Goal: Register for event/course

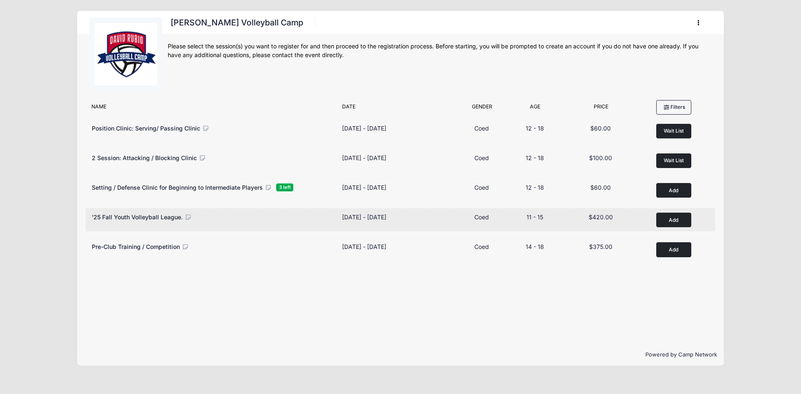
click at [672, 222] on button "Add to Cart" at bounding box center [674, 220] width 35 height 15
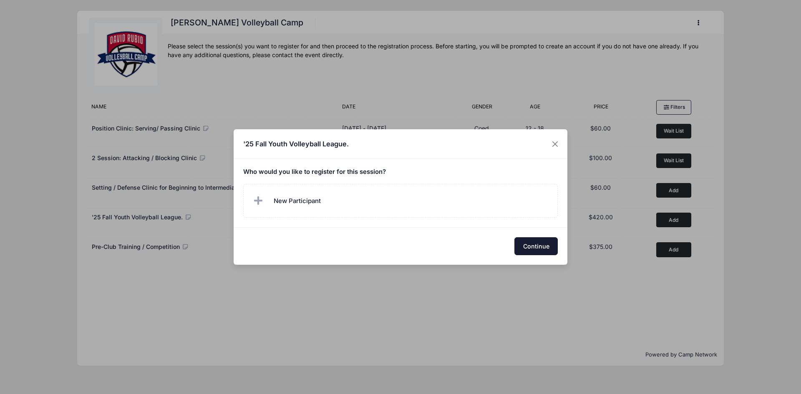
click at [525, 250] on button "Continue" at bounding box center [536, 246] width 43 height 18
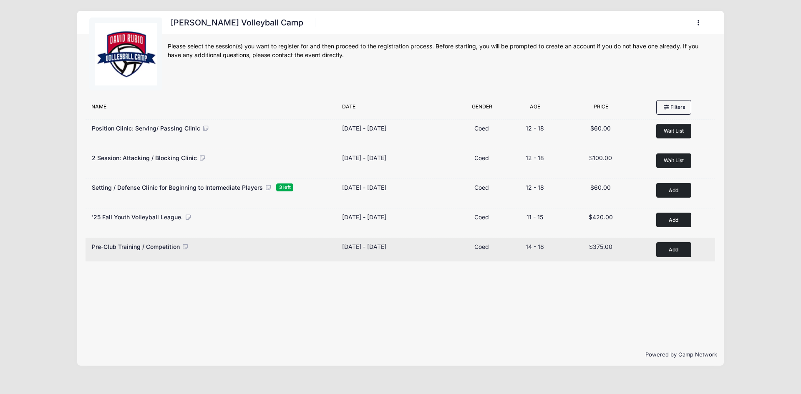
click at [190, 248] on div "Pre-Club Training / Competition" at bounding box center [213, 246] width 242 height 9
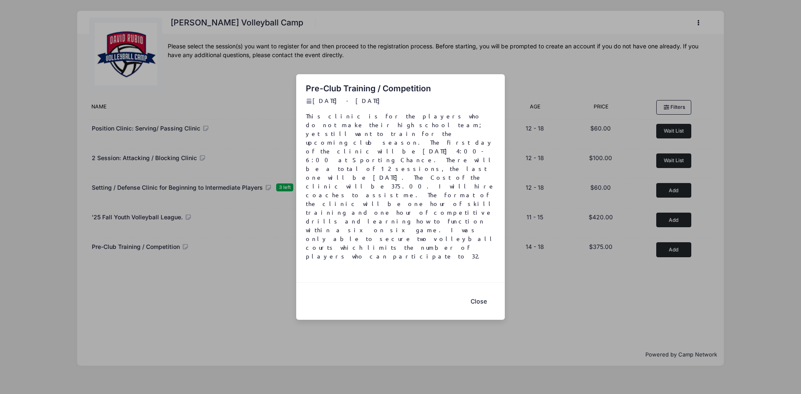
click at [474, 293] on button "Close" at bounding box center [478, 302] width 33 height 18
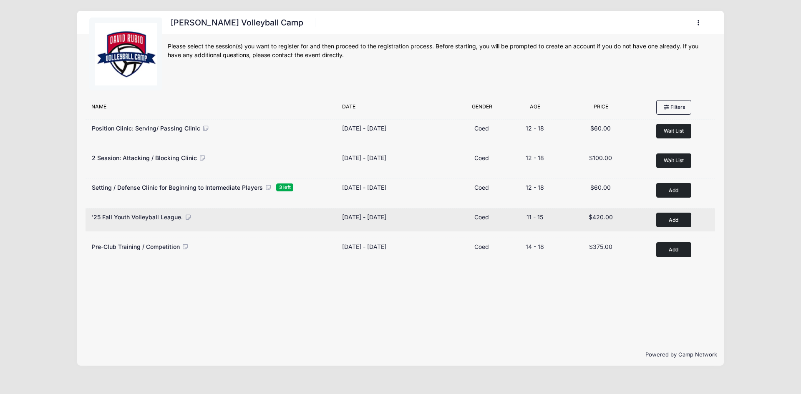
click at [189, 216] on icon at bounding box center [188, 218] width 8 height 6
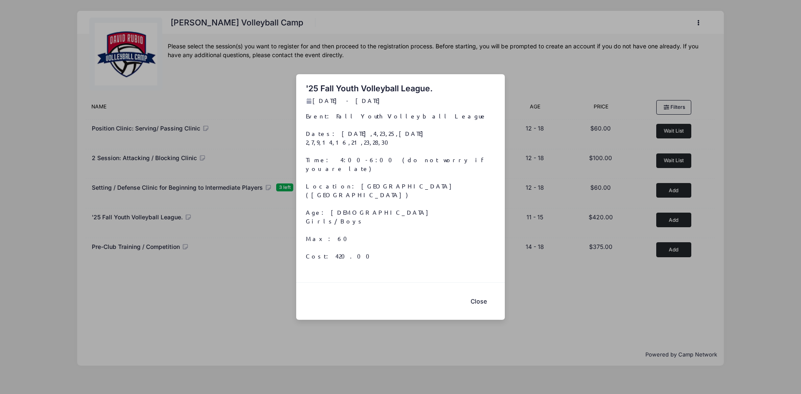
click at [483, 294] on button "Close" at bounding box center [478, 302] width 33 height 18
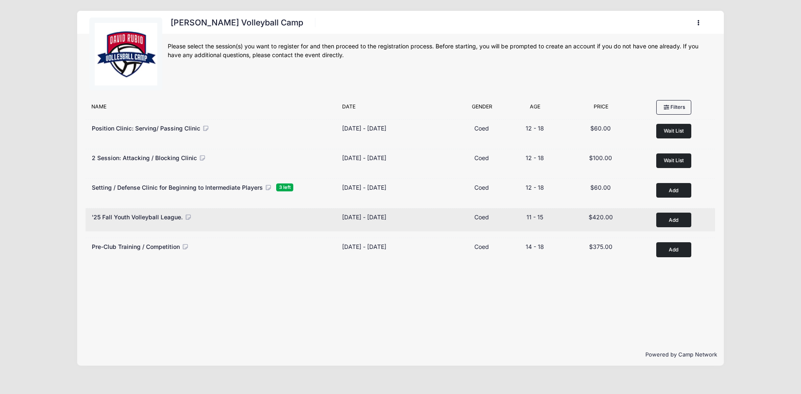
click at [679, 224] on button "Add to Cart" at bounding box center [674, 220] width 35 height 15
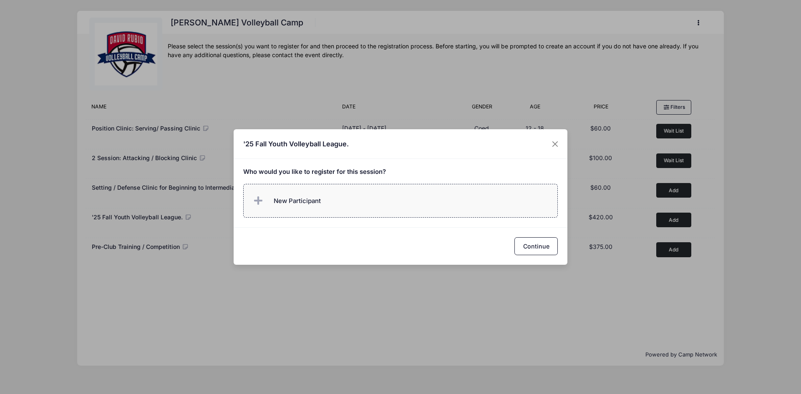
click at [365, 216] on label "New Participant" at bounding box center [400, 201] width 315 height 34
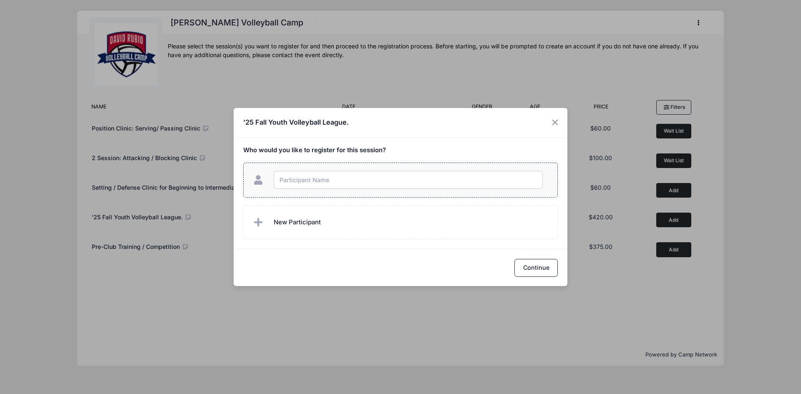
click at [321, 177] on input "text" at bounding box center [408, 180] width 269 height 18
type input "[PERSON_NAME]"
checkbox input "true"
click at [527, 265] on button "Continue" at bounding box center [536, 268] width 43 height 18
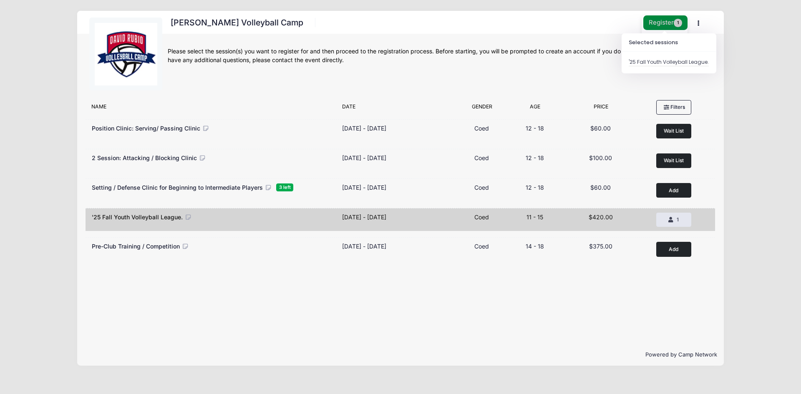
click at [671, 22] on button "Register 1" at bounding box center [666, 22] width 44 height 15
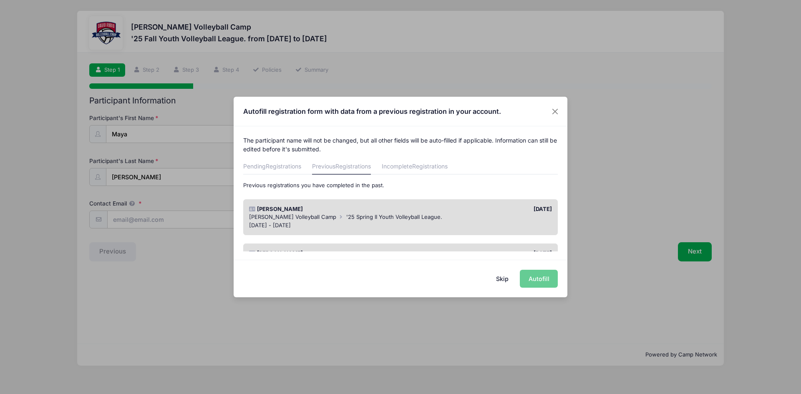
click at [299, 217] on span "[PERSON_NAME] Volleyball Camp" at bounding box center [292, 217] width 87 height 7
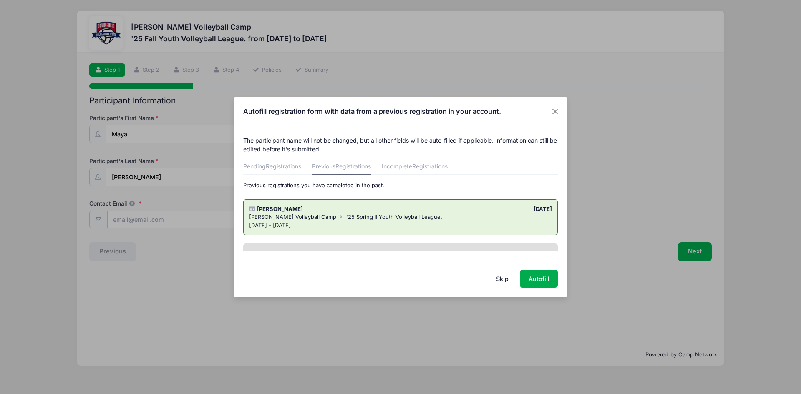
click at [471, 225] on div "[DATE] - [DATE]" at bounding box center [400, 226] width 303 height 8
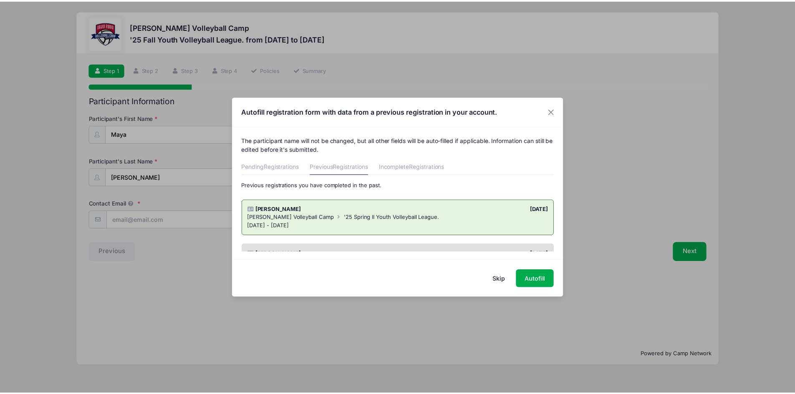
scroll to position [42, 0]
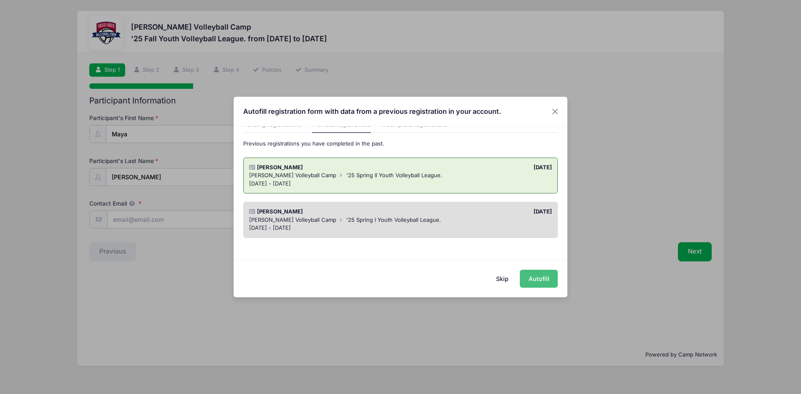
click at [529, 278] on button "Autofill" at bounding box center [539, 279] width 38 height 18
type input "[EMAIL_ADDRESS][DOMAIN_NAME]"
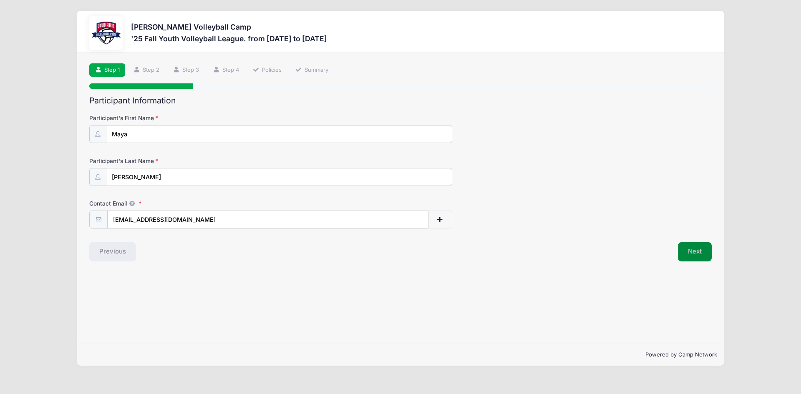
click at [689, 252] on button "Next" at bounding box center [695, 251] width 34 height 19
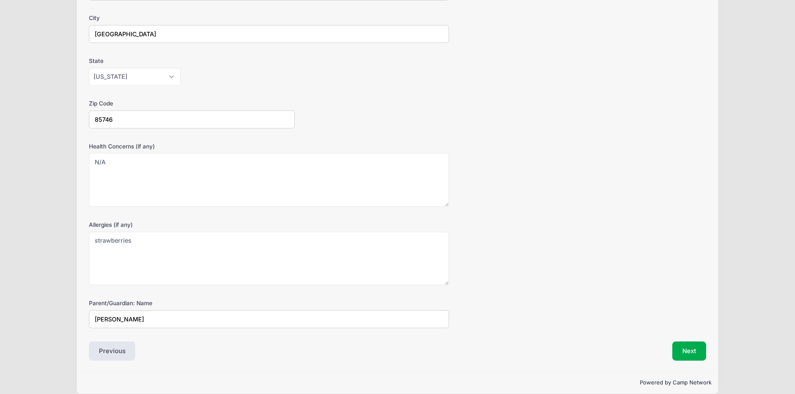
scroll to position [196, 0]
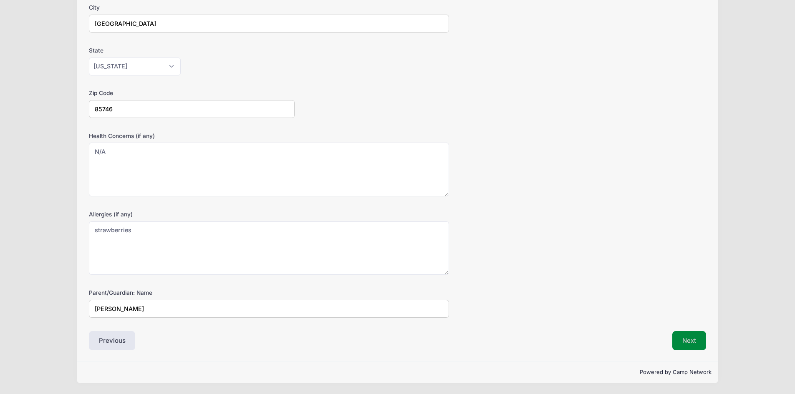
click at [687, 344] on button "Next" at bounding box center [689, 340] width 34 height 19
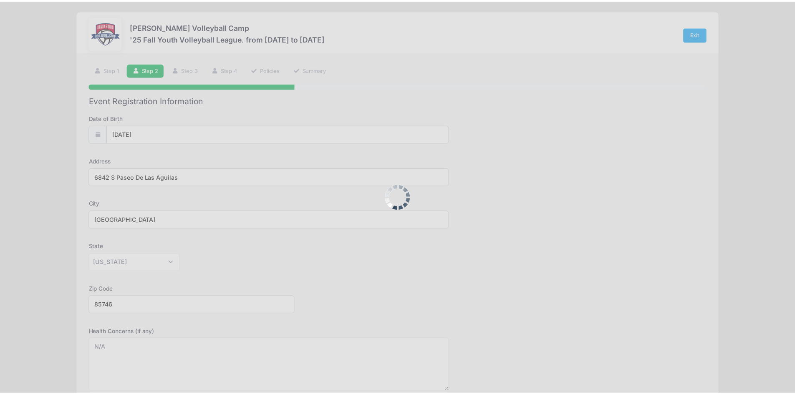
scroll to position [0, 0]
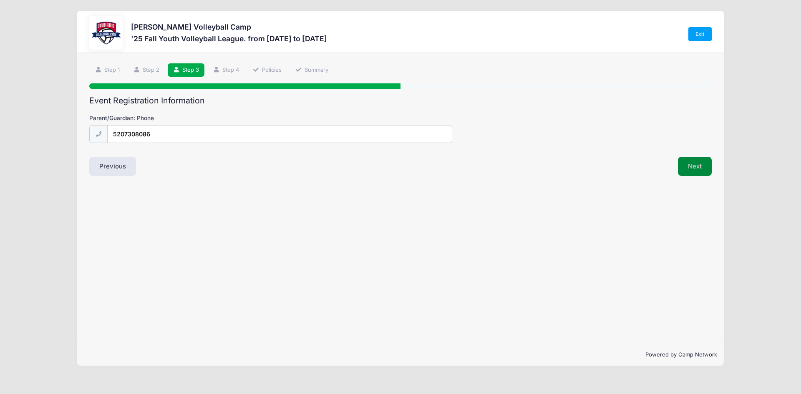
click at [690, 168] on button "Next" at bounding box center [695, 166] width 34 height 19
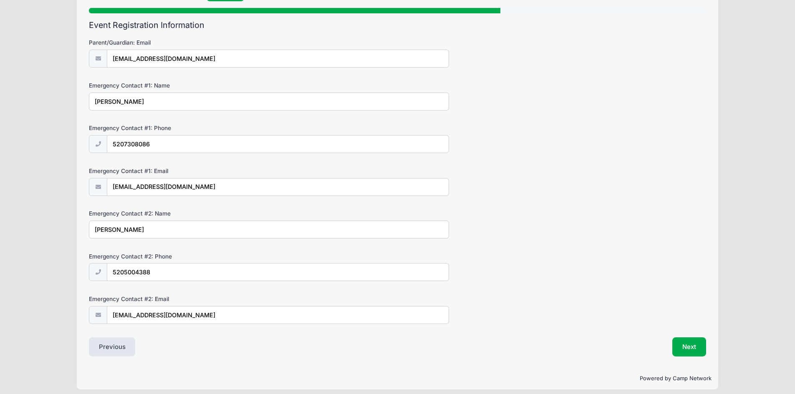
scroll to position [82, 0]
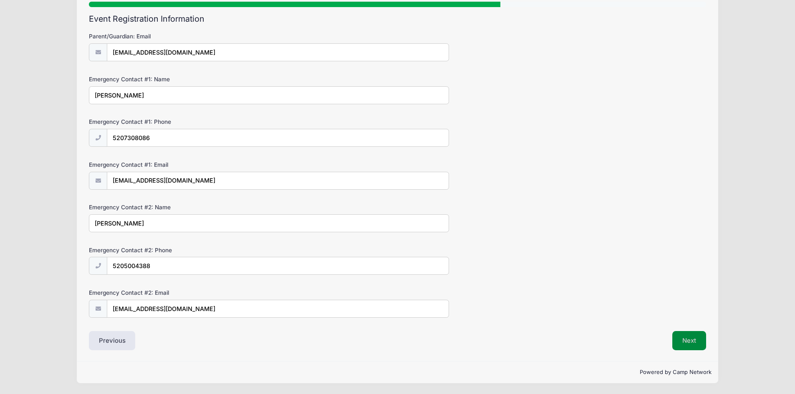
click at [679, 342] on button "Next" at bounding box center [689, 340] width 34 height 19
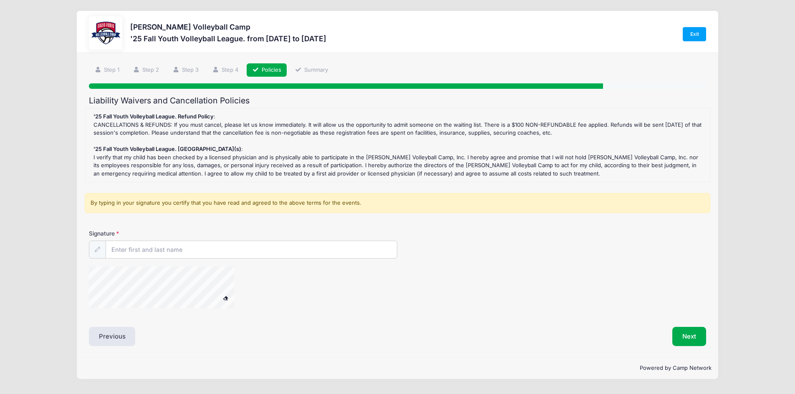
scroll to position [0, 0]
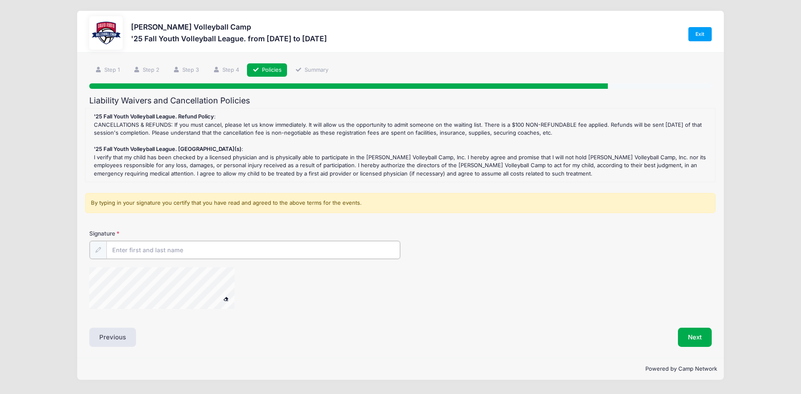
click at [136, 246] on input "Signature" at bounding box center [253, 250] width 294 height 18
type input "[PERSON_NAME]"
click at [689, 333] on button "Next" at bounding box center [695, 336] width 34 height 19
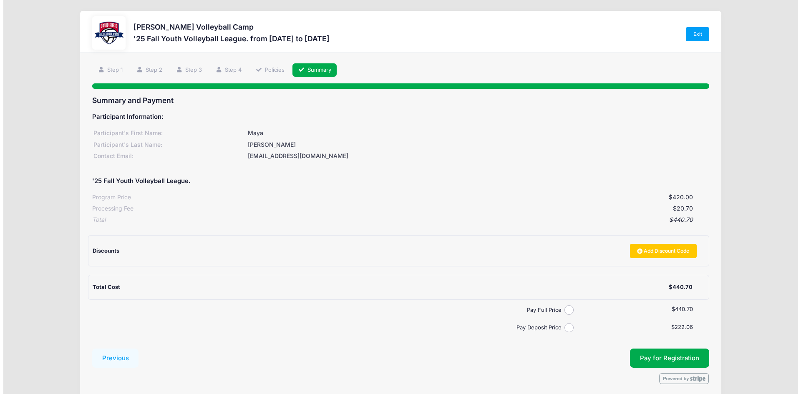
scroll to position [34, 0]
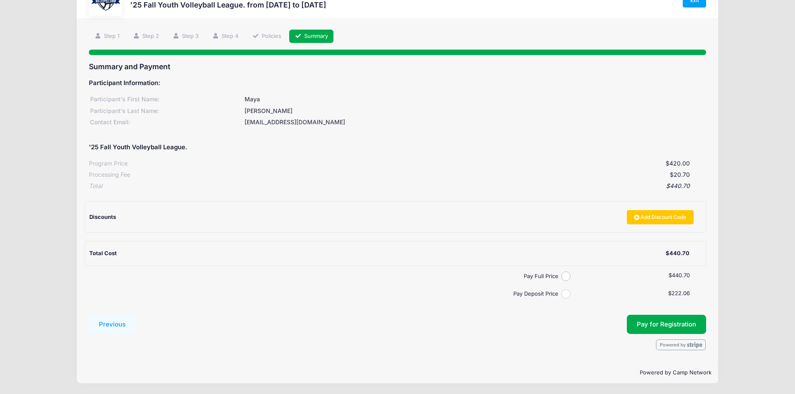
click at [564, 295] on input "Pay Deposit Price" at bounding box center [566, 295] width 10 height 10
radio input "true"
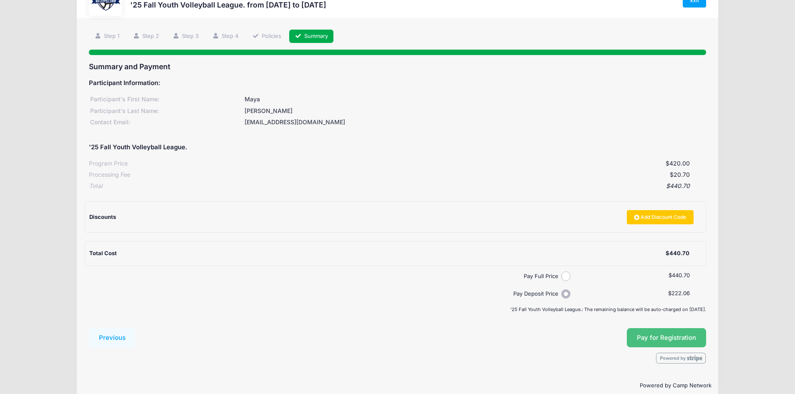
click at [649, 342] on button "Pay for Registration" at bounding box center [666, 337] width 79 height 19
click at [654, 336] on span "Pay for Registration" at bounding box center [666, 338] width 59 height 8
